Goal: Navigation & Orientation: Find specific page/section

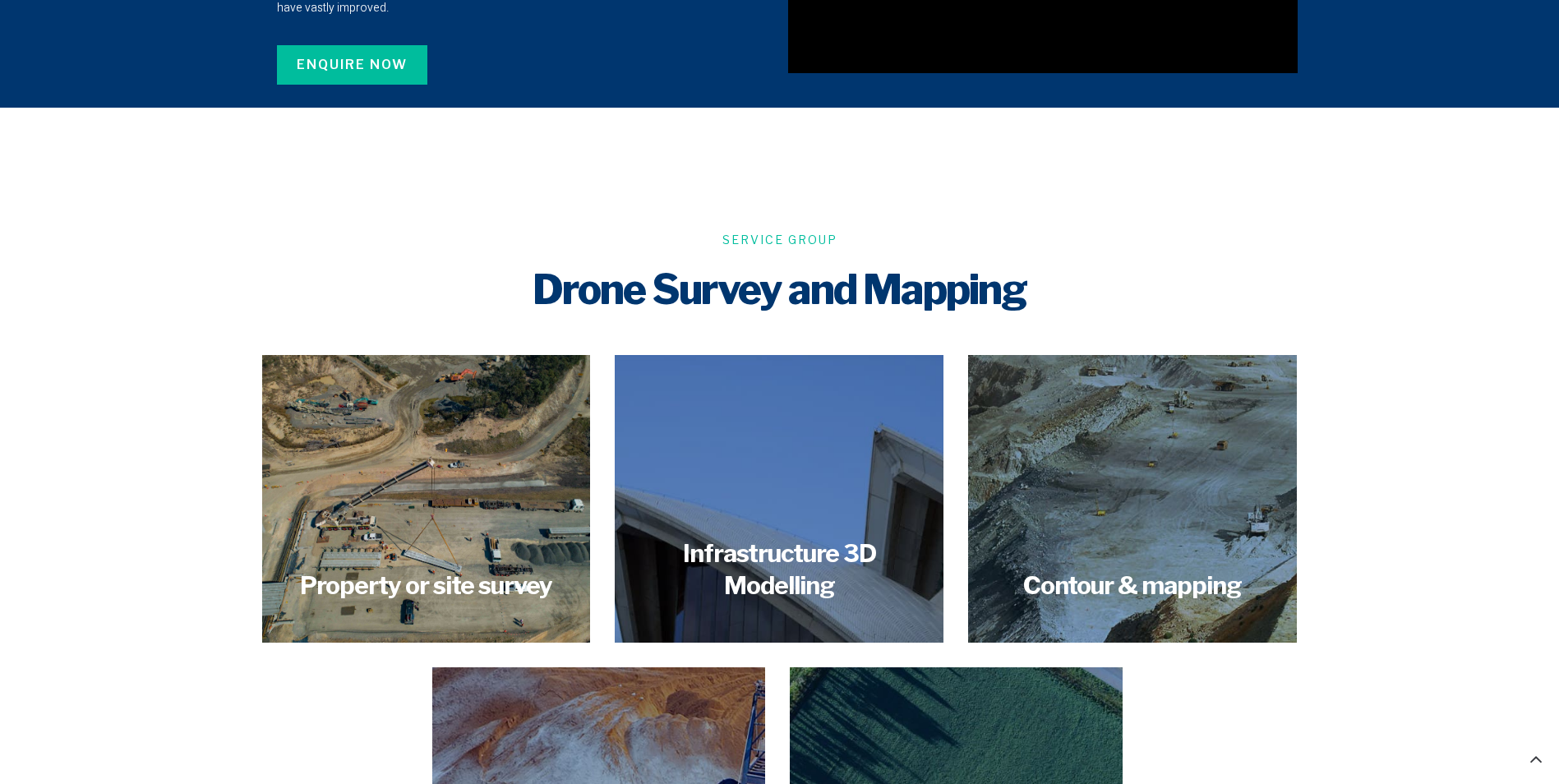
scroll to position [1939, 0]
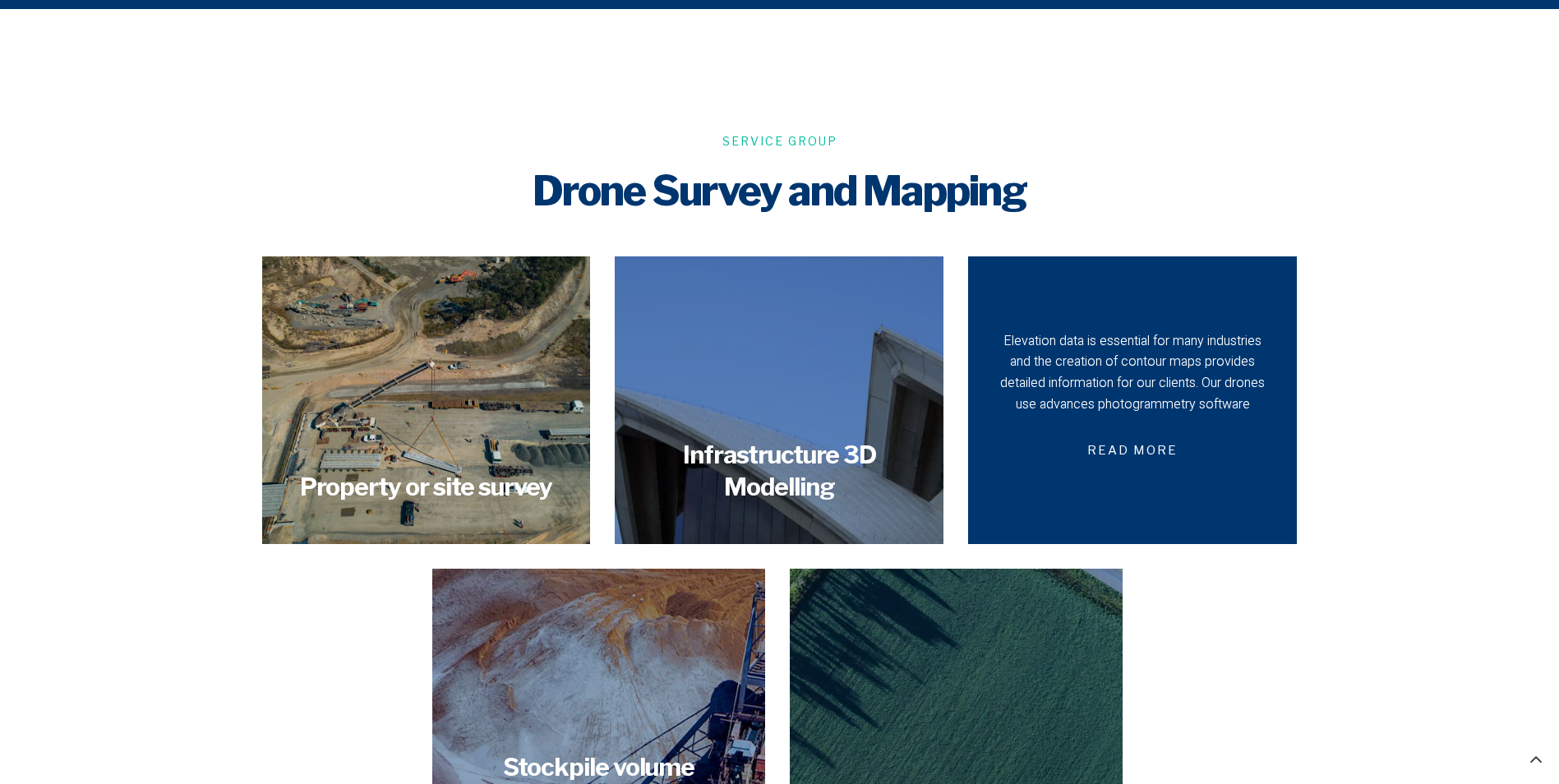
click at [1176, 417] on div "Elevation data is essential for many industries and the creation of contour map…" at bounding box center [1133, 400] width 272 height 139
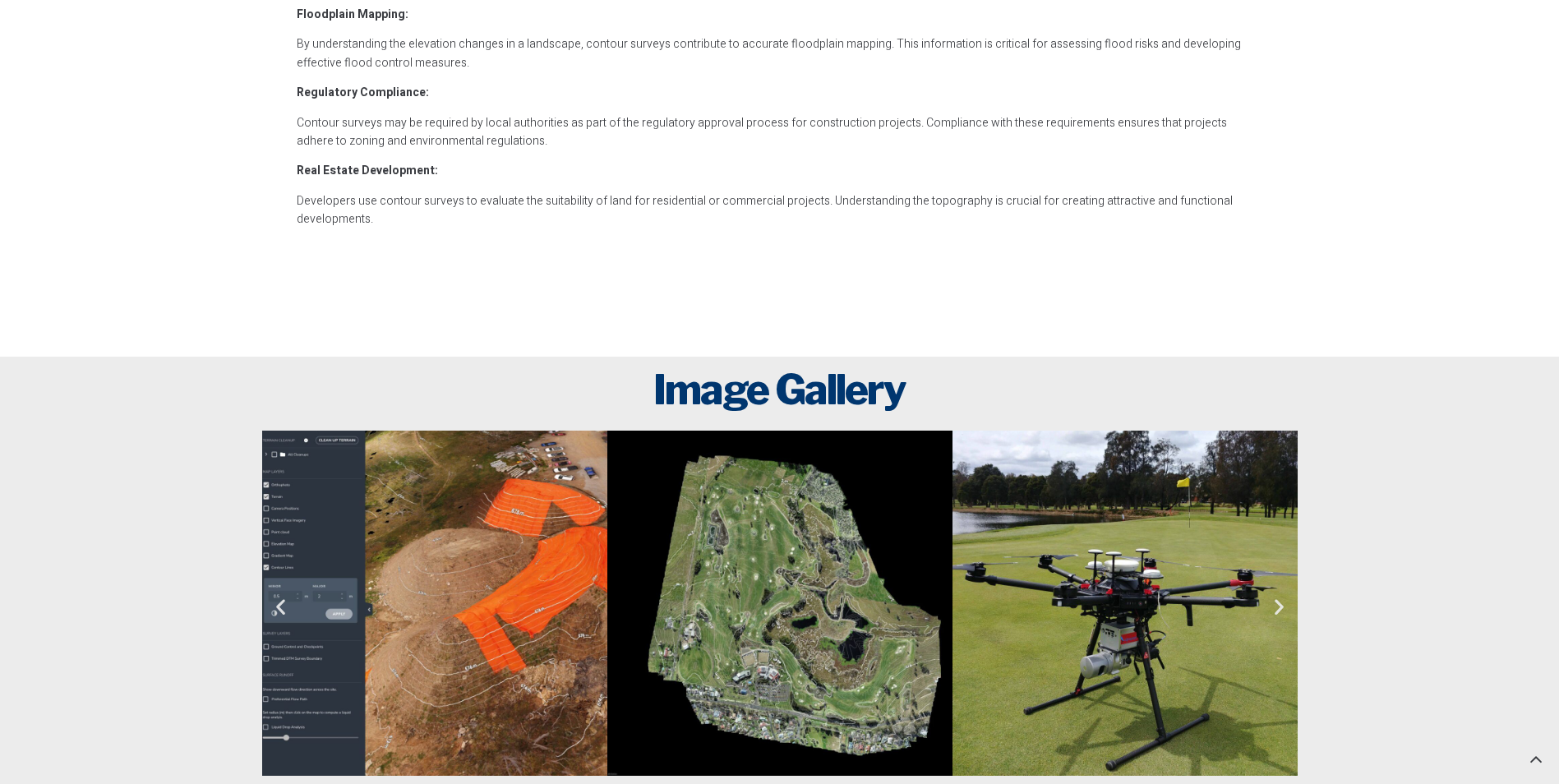
scroll to position [2487, 0]
